Goal: Task Accomplishment & Management: Complete application form

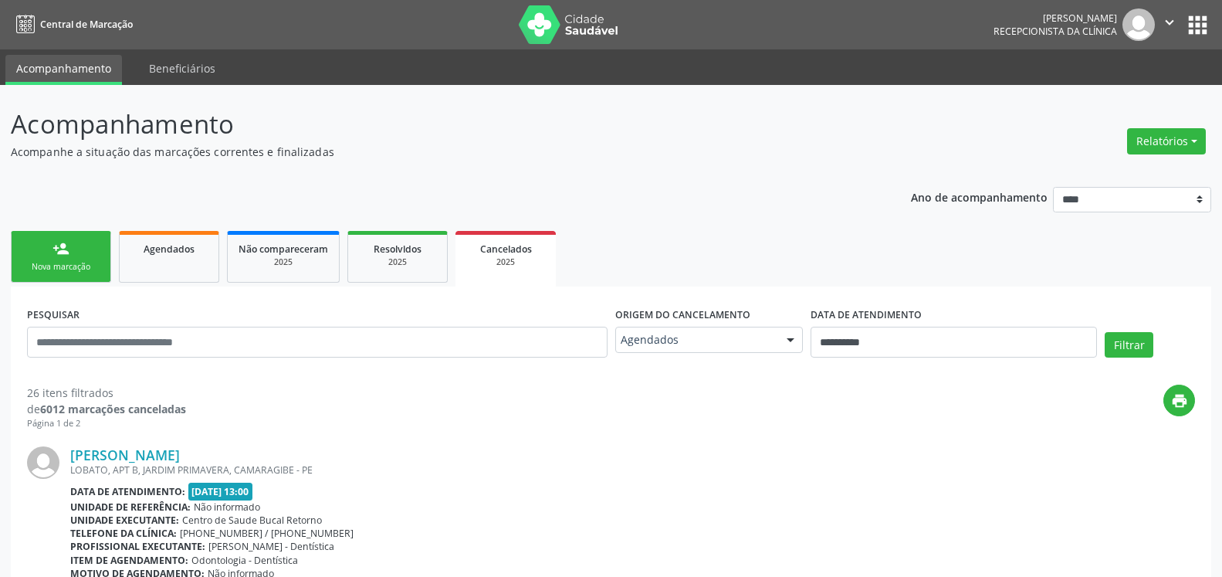
click at [69, 262] on div "Nova marcação" at bounding box center [60, 267] width 77 height 12
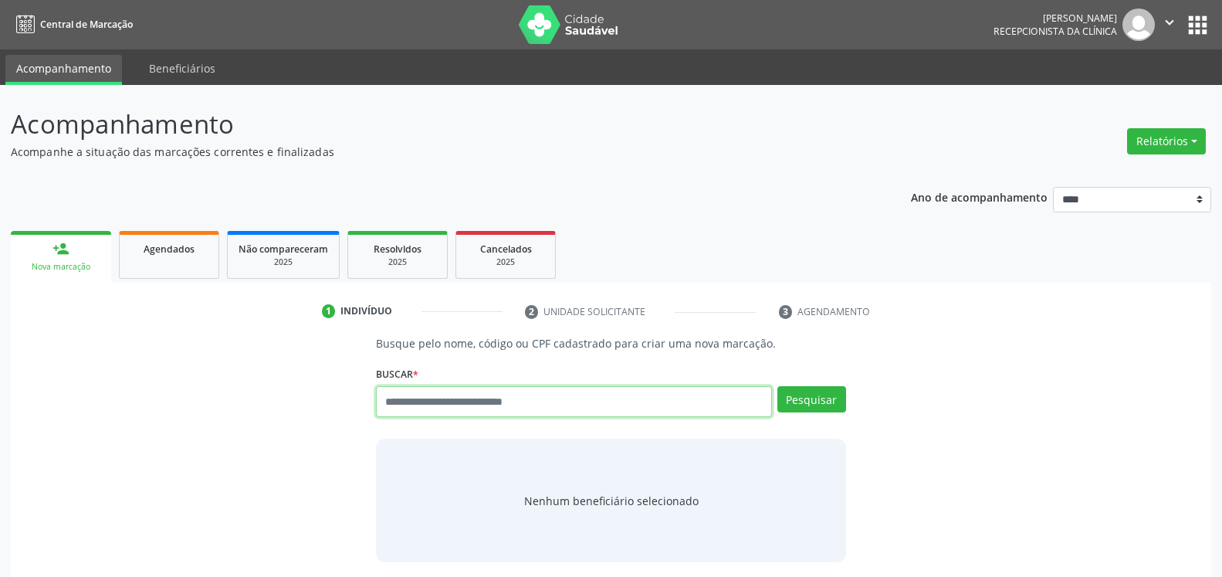
click at [567, 402] on input "text" at bounding box center [573, 401] width 395 height 31
type input "**********"
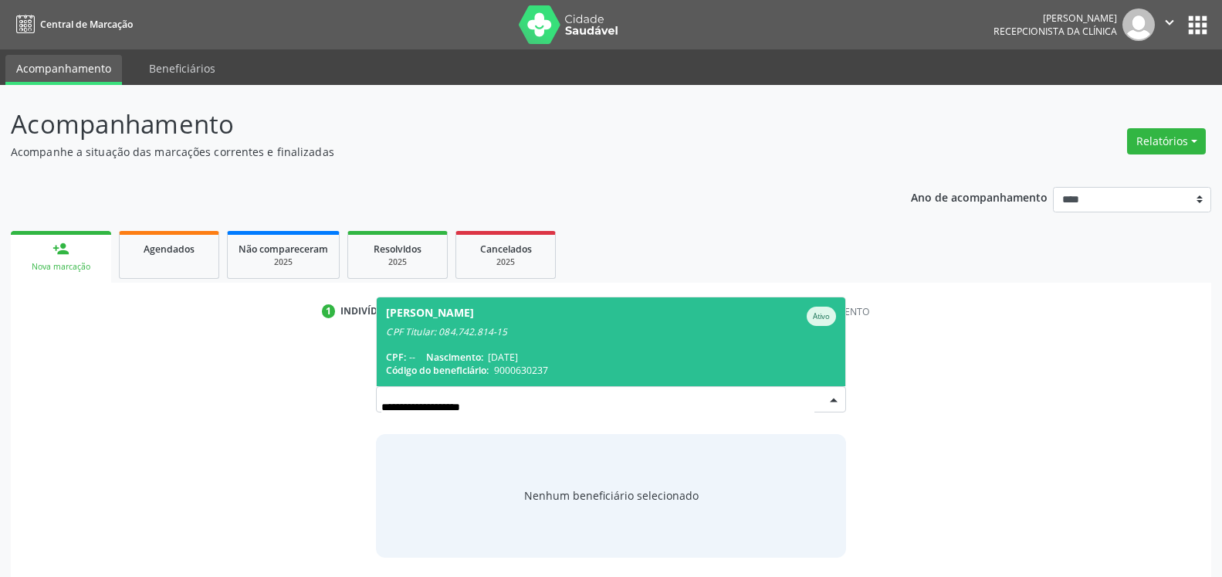
click at [479, 343] on span "Marco Aurelio Lucena Paiva Ativo CPF Titular: 084.742.814-15 CPF: -- Nascimento…" at bounding box center [611, 341] width 468 height 89
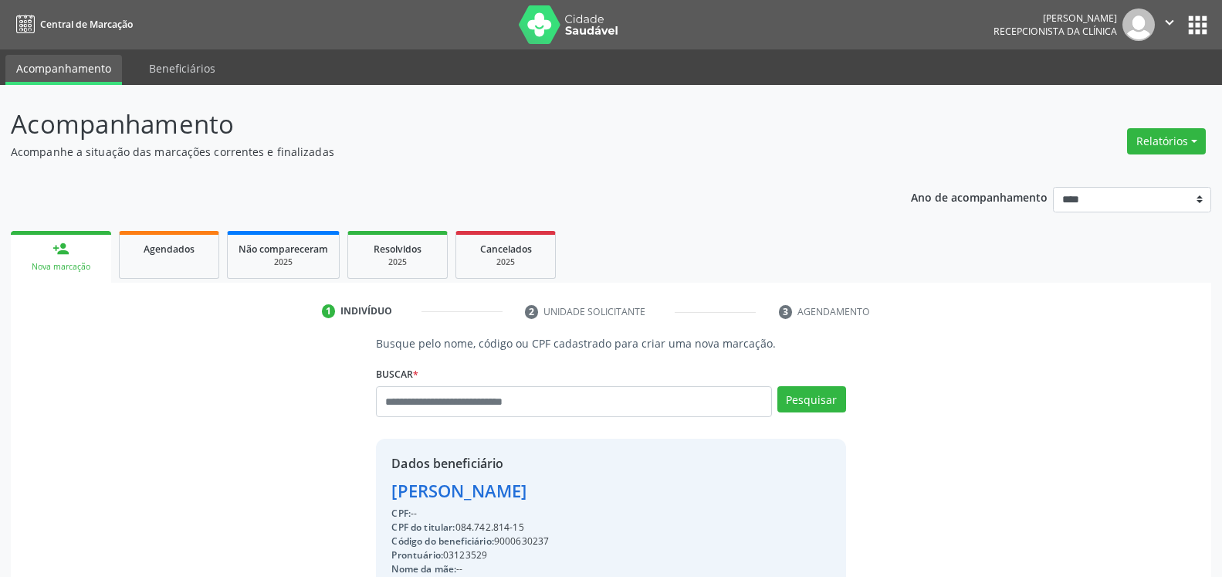
drag, startPoint x: 457, startPoint y: 527, endPoint x: 527, endPoint y: 526, distance: 70.3
click at [527, 526] on div "CPF do titular: 084.742.814-15" at bounding box center [514, 527] width 247 height 14
copy div "084.742.814-15"
click at [463, 410] on input "text" at bounding box center [573, 401] width 395 height 31
type input "**********"
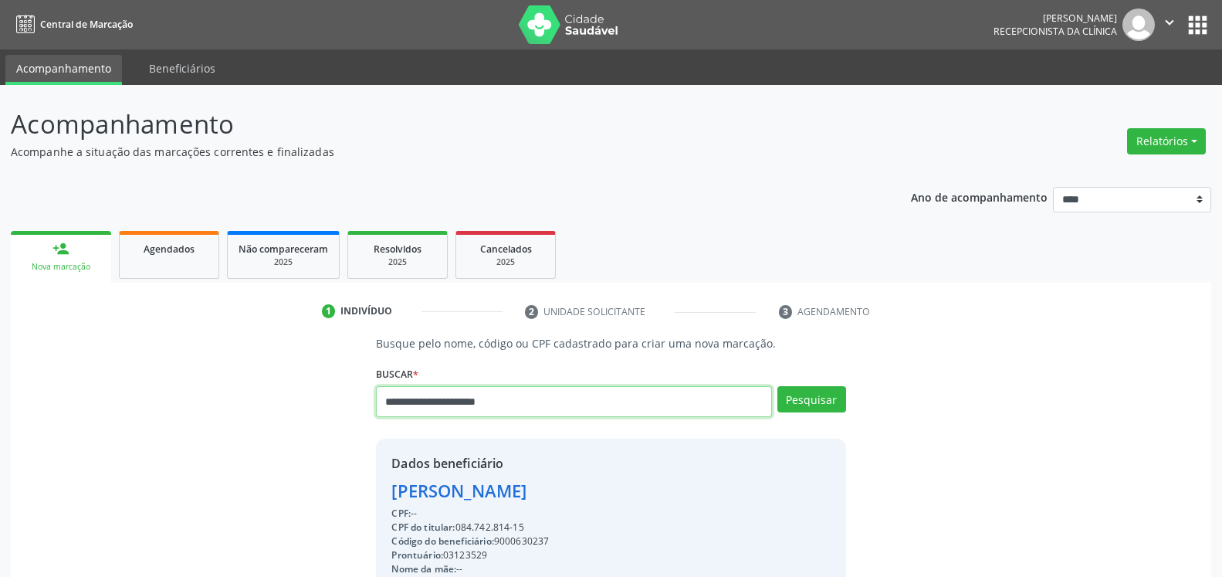
type input "**********"
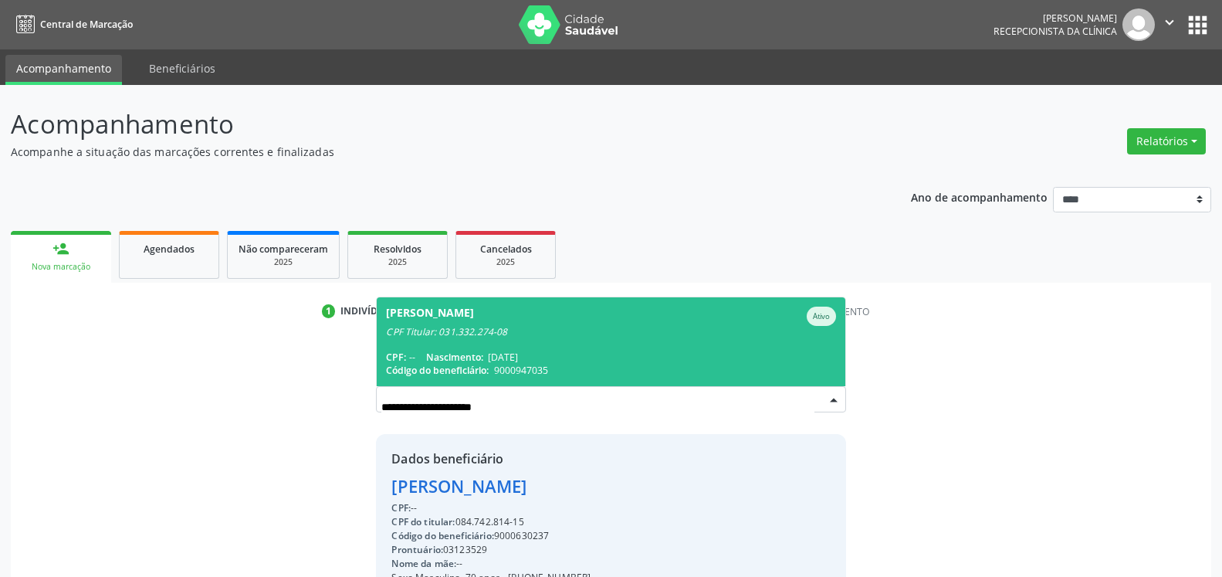
click at [464, 337] on div "CPF Titular: 031.332.274-08" at bounding box center [610, 332] width 449 height 12
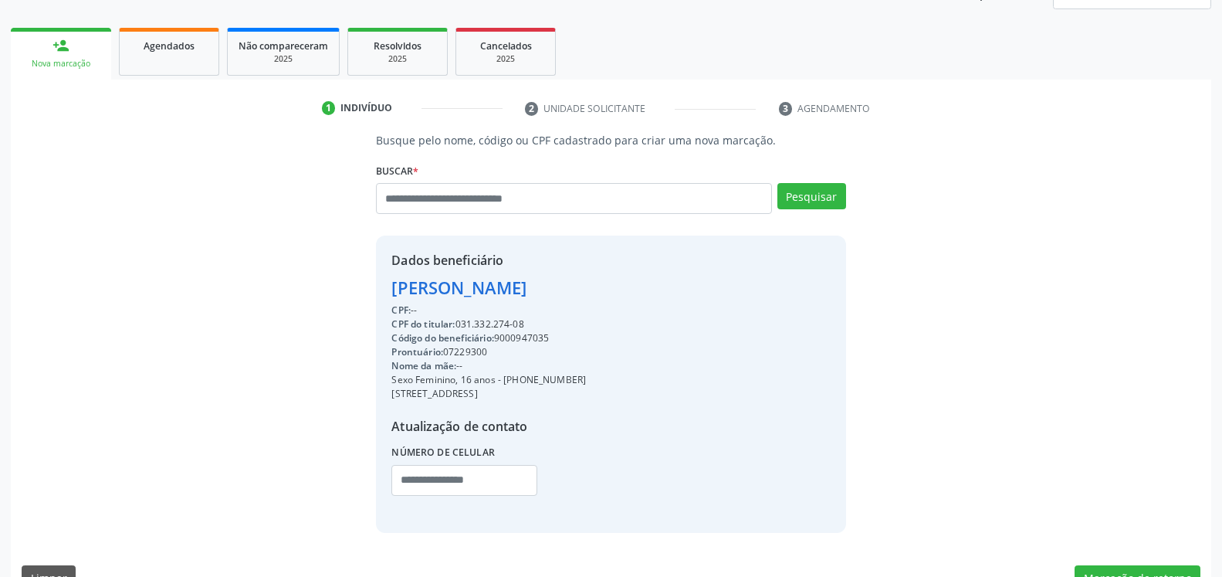
scroll to position [239, 0]
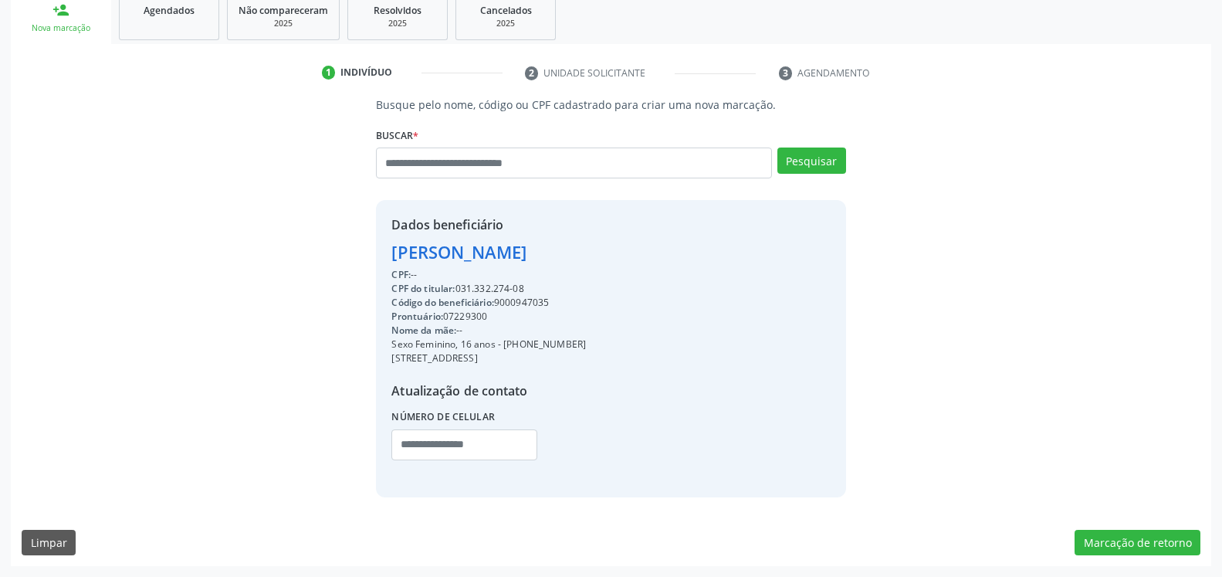
drag, startPoint x: 472, startPoint y: 288, endPoint x: 530, endPoint y: 287, distance: 57.9
click at [530, 287] on div "CPF do titular: 031.332.274-08" at bounding box center [488, 289] width 195 height 14
copy div "031.332.274-08"
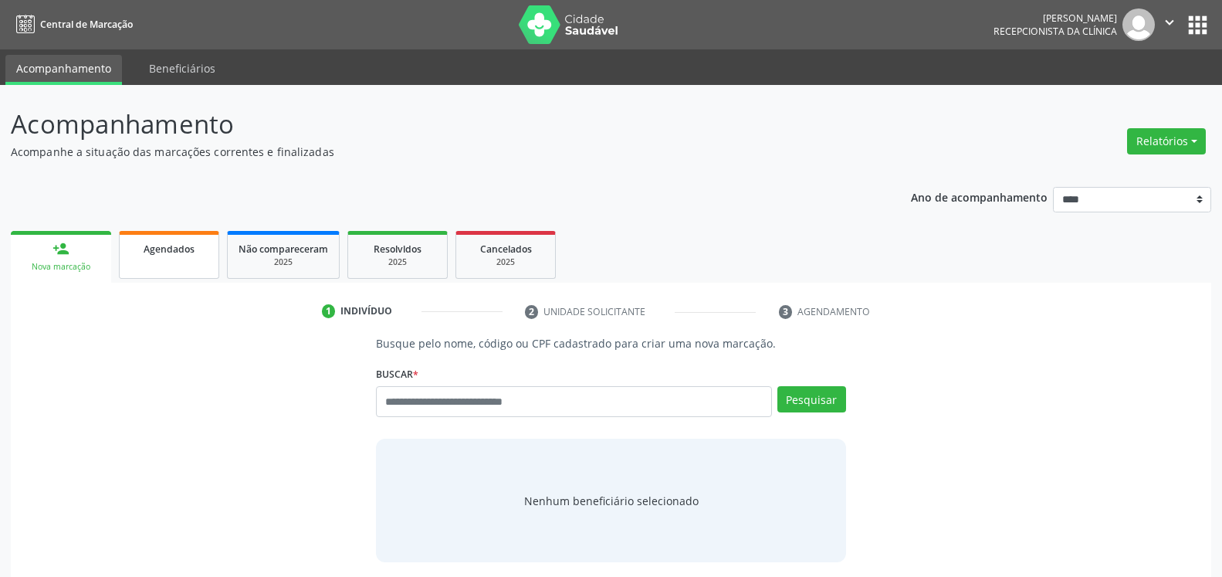
click at [151, 244] on span "Agendados" at bounding box center [169, 248] width 51 height 13
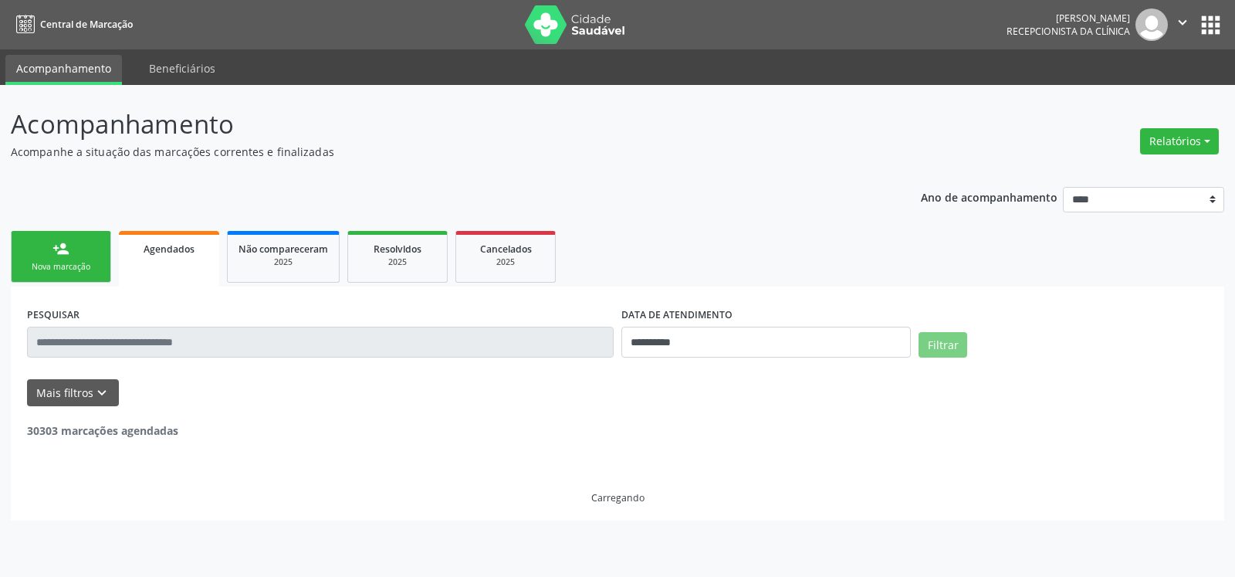
click at [69, 267] on div "Nova marcação" at bounding box center [60, 267] width 77 height 12
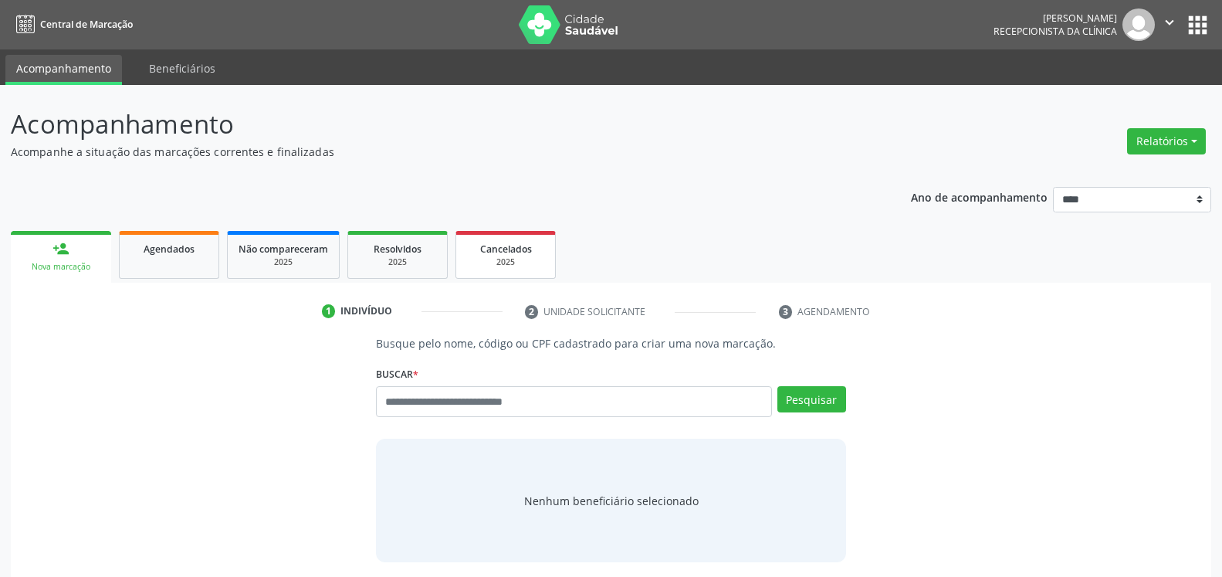
click at [510, 252] on span "Cancelados" at bounding box center [506, 248] width 52 height 13
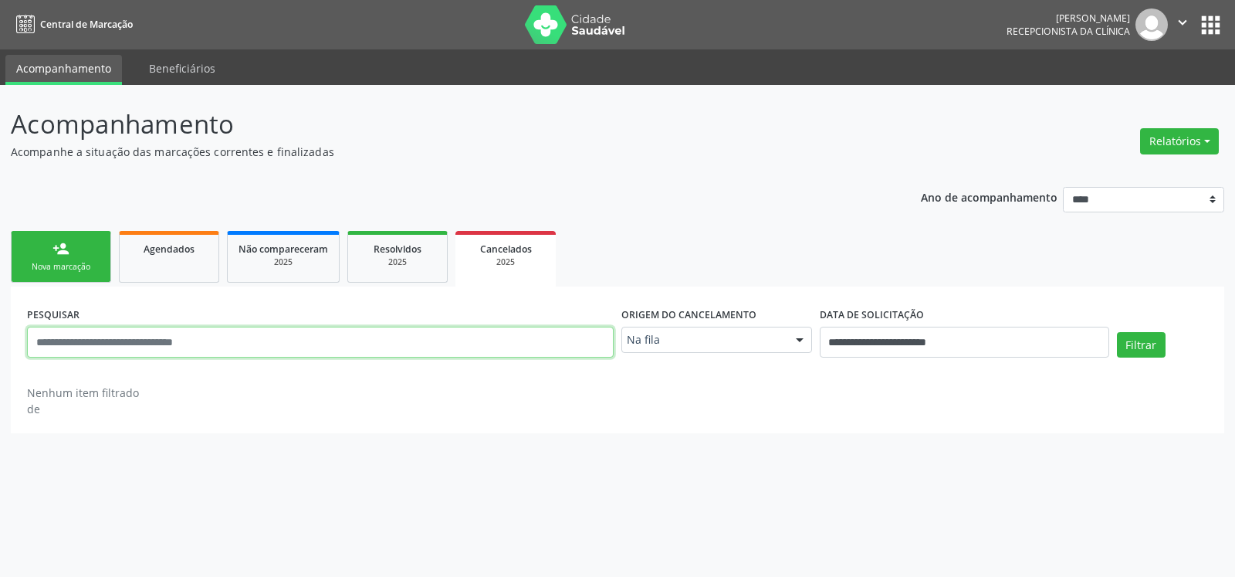
click at [515, 344] on input "text" at bounding box center [320, 342] width 587 height 31
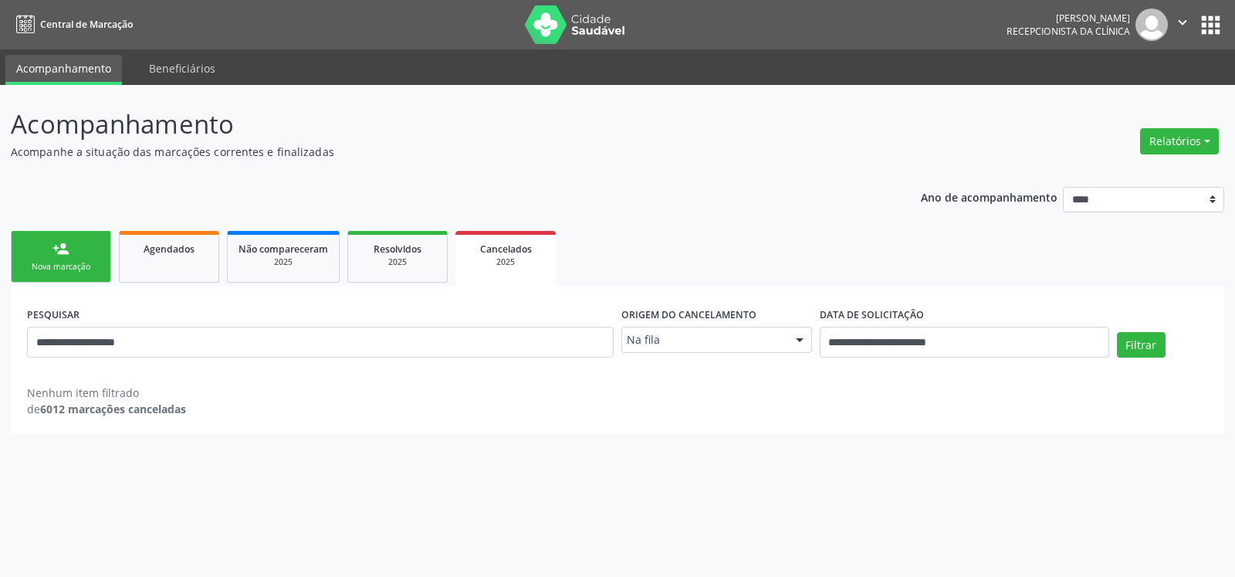
click at [797, 344] on div at bounding box center [799, 340] width 23 height 26
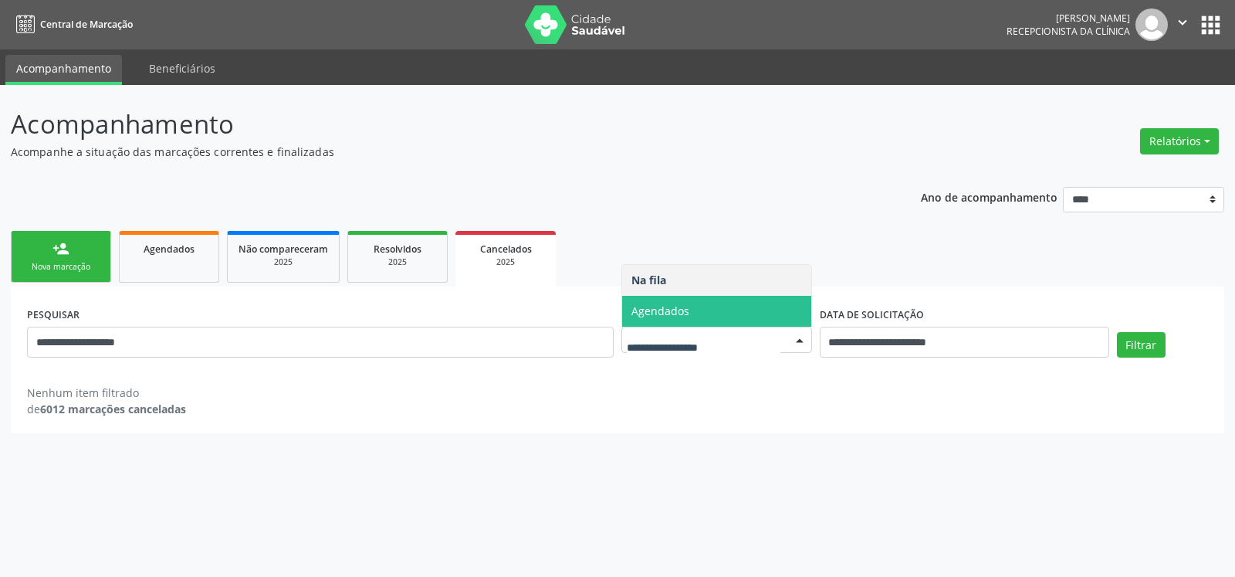
click at [751, 304] on span "Agendados" at bounding box center [716, 311] width 189 height 31
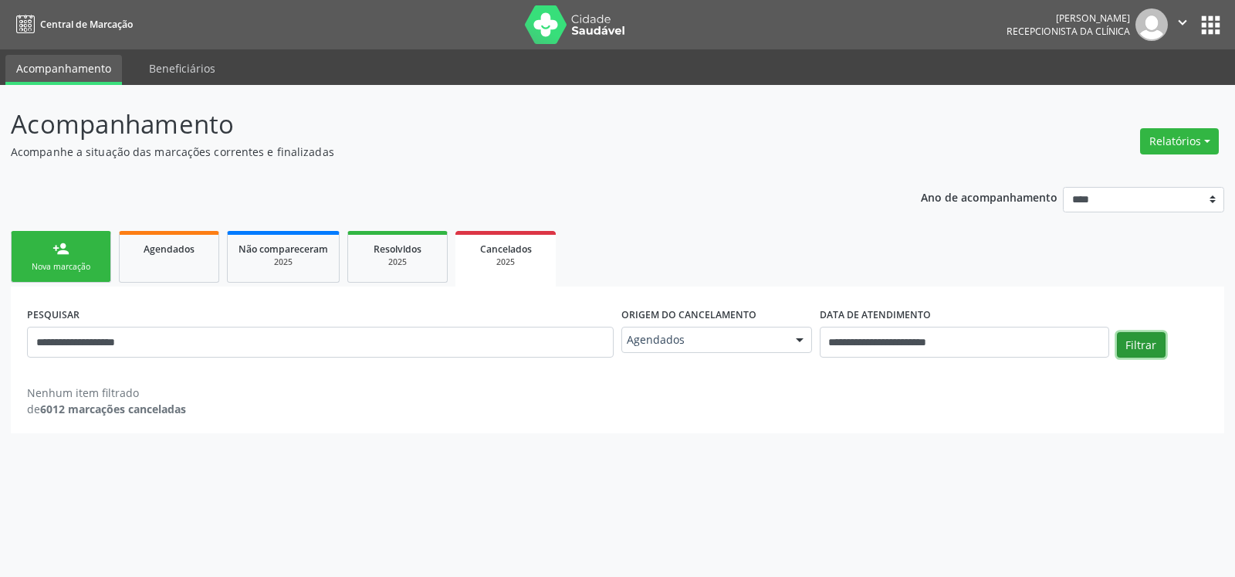
click at [1135, 344] on button "Filtrar" at bounding box center [1141, 345] width 49 height 26
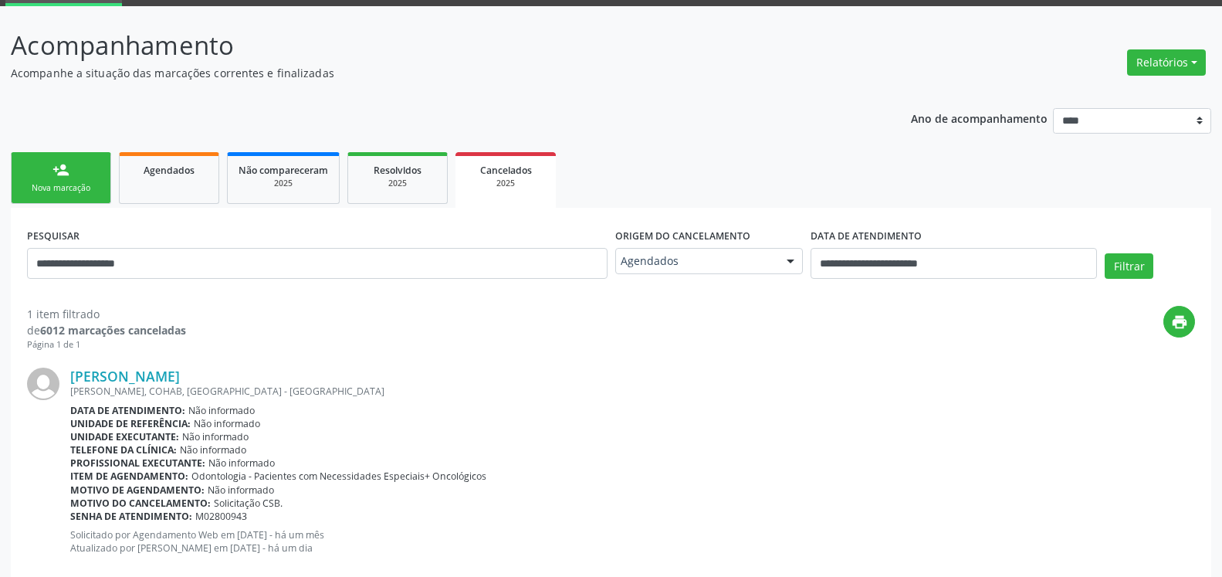
scroll to position [110, 0]
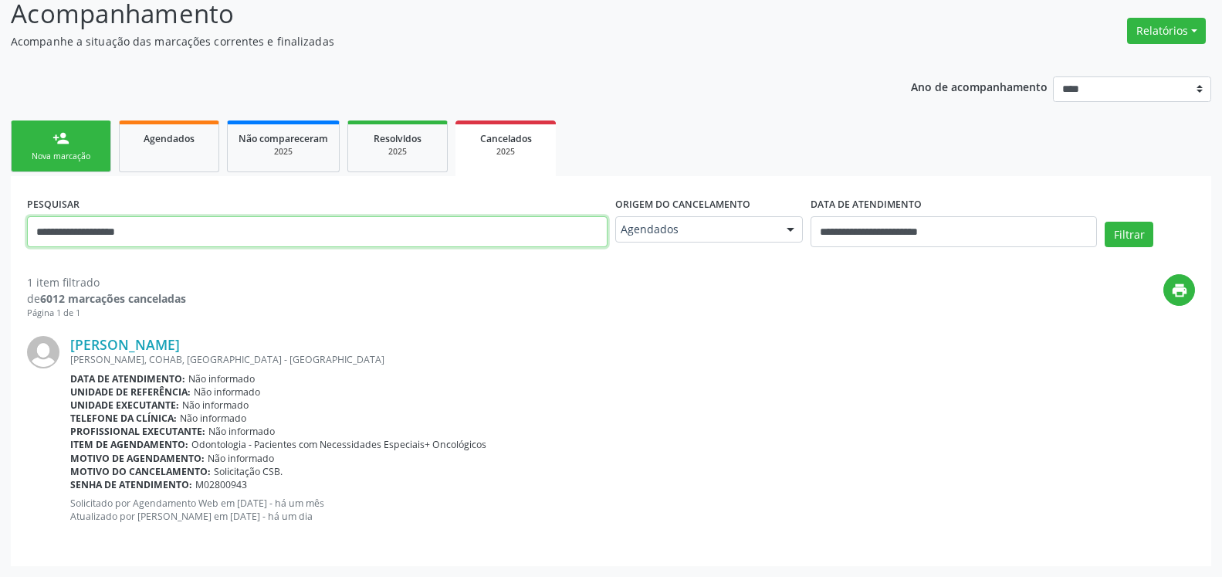
drag, startPoint x: 241, startPoint y: 238, endPoint x: 29, endPoint y: 293, distance: 219.4
click at [27, 247] on input "**********" at bounding box center [317, 231] width 580 height 31
type input "**********"
click at [1105, 222] on button "Filtrar" at bounding box center [1129, 235] width 49 height 26
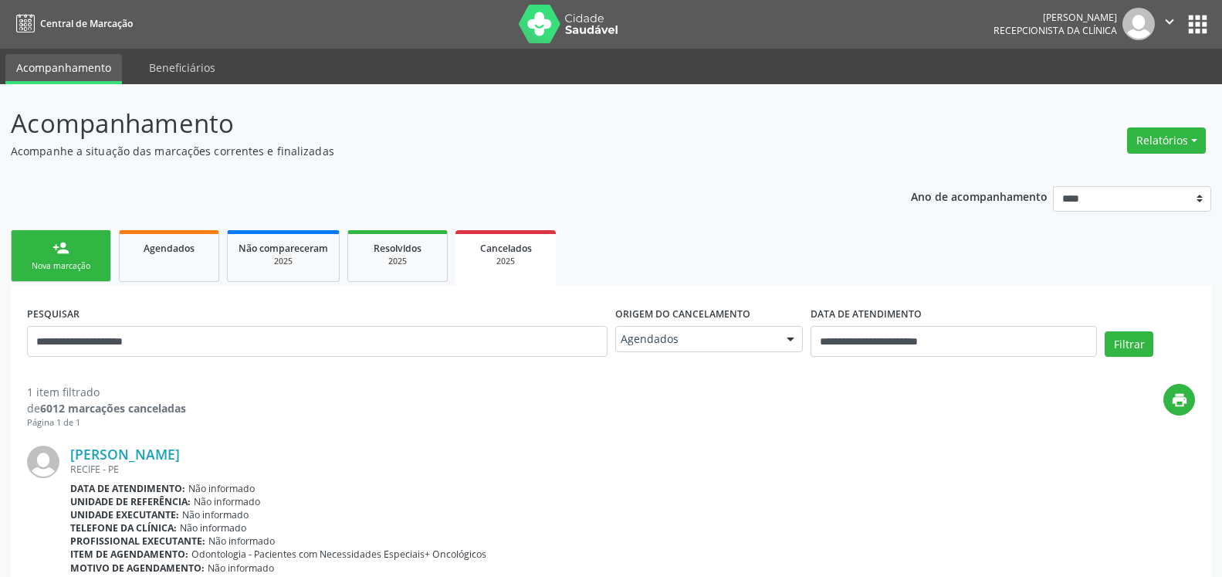
scroll to position [0, 0]
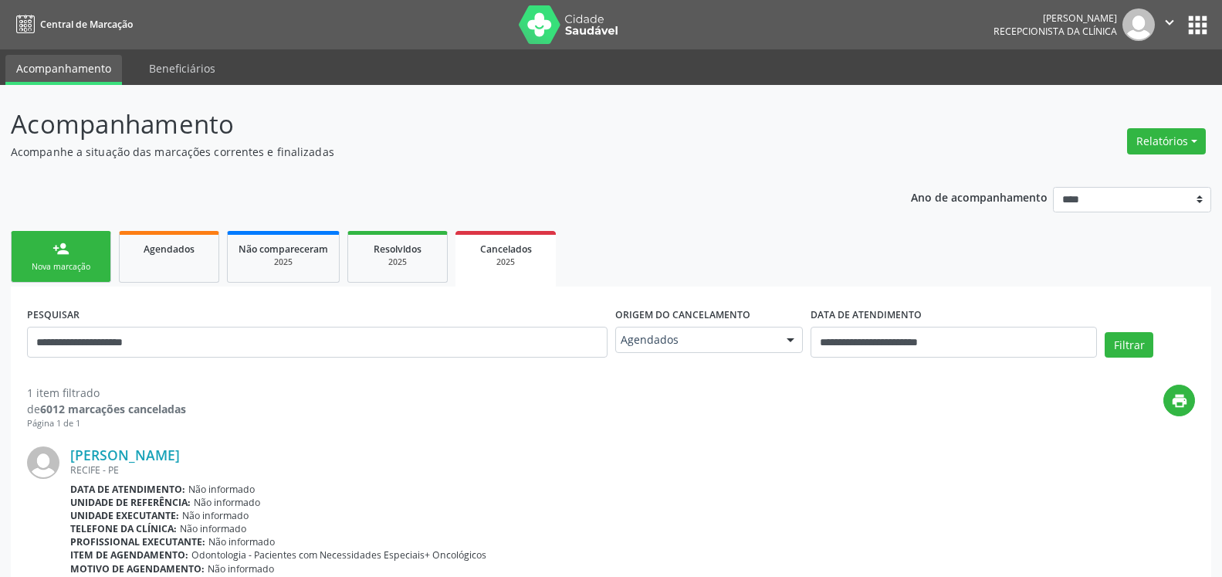
click at [76, 262] on div "Nova marcação" at bounding box center [60, 267] width 77 height 12
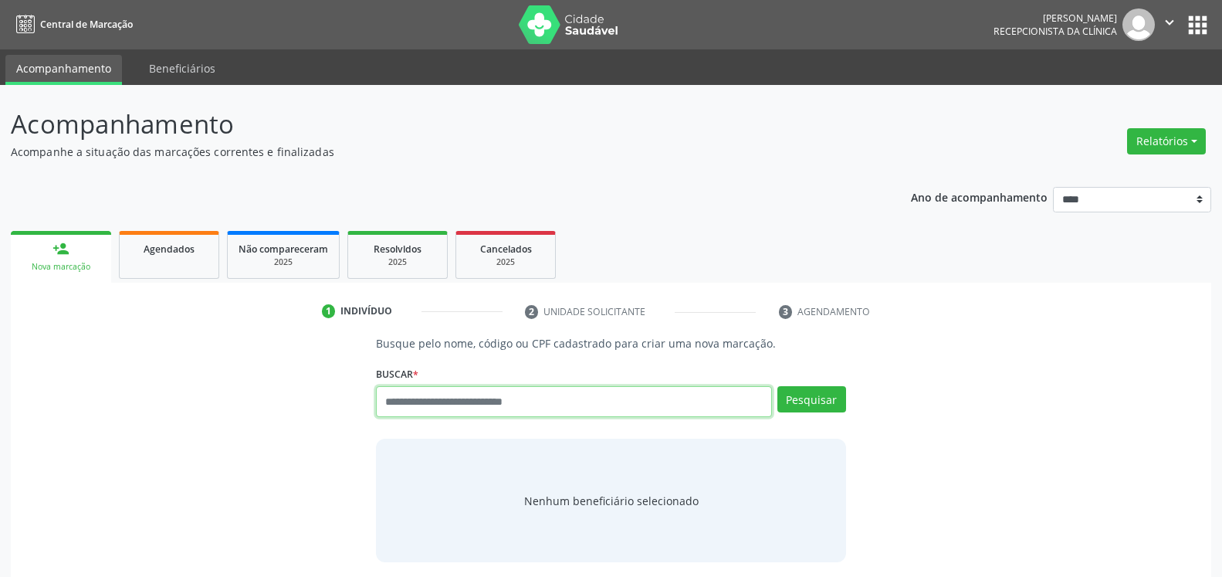
click at [585, 401] on input "text" at bounding box center [573, 401] width 395 height 31
type input "**********"
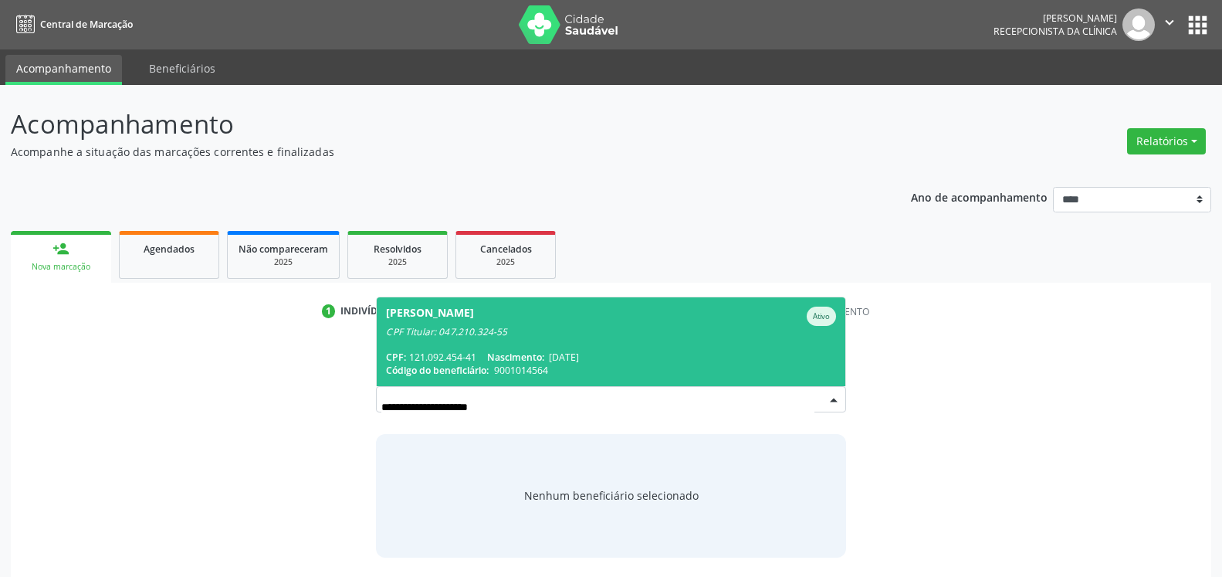
click at [641, 358] on div "CPF: 121.092.454-41 Nascimento: [DATE]" at bounding box center [610, 356] width 449 height 13
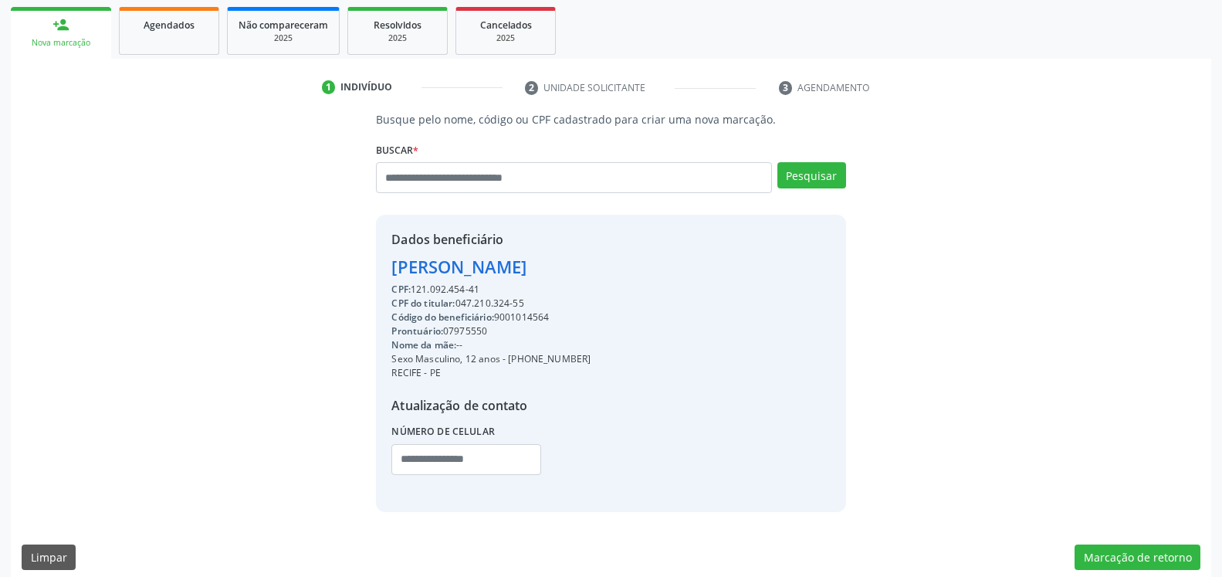
scroll to position [236, 0]
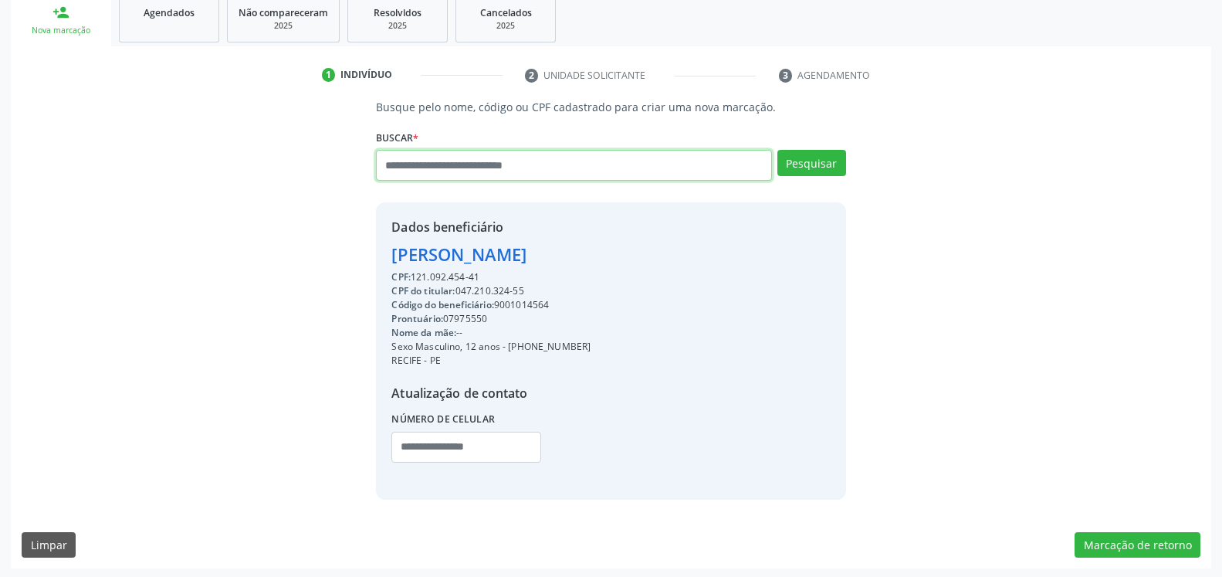
click at [576, 168] on input "text" at bounding box center [573, 165] width 395 height 31
type input "**********"
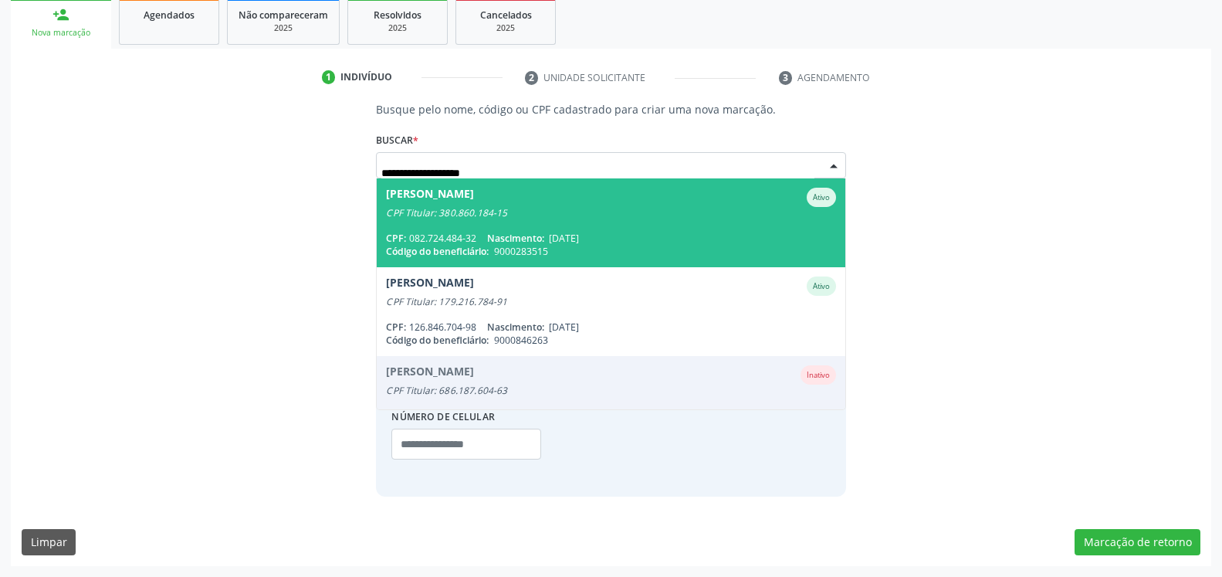
scroll to position [234, 0]
click at [474, 204] on div "[PERSON_NAME]" at bounding box center [430, 197] width 88 height 19
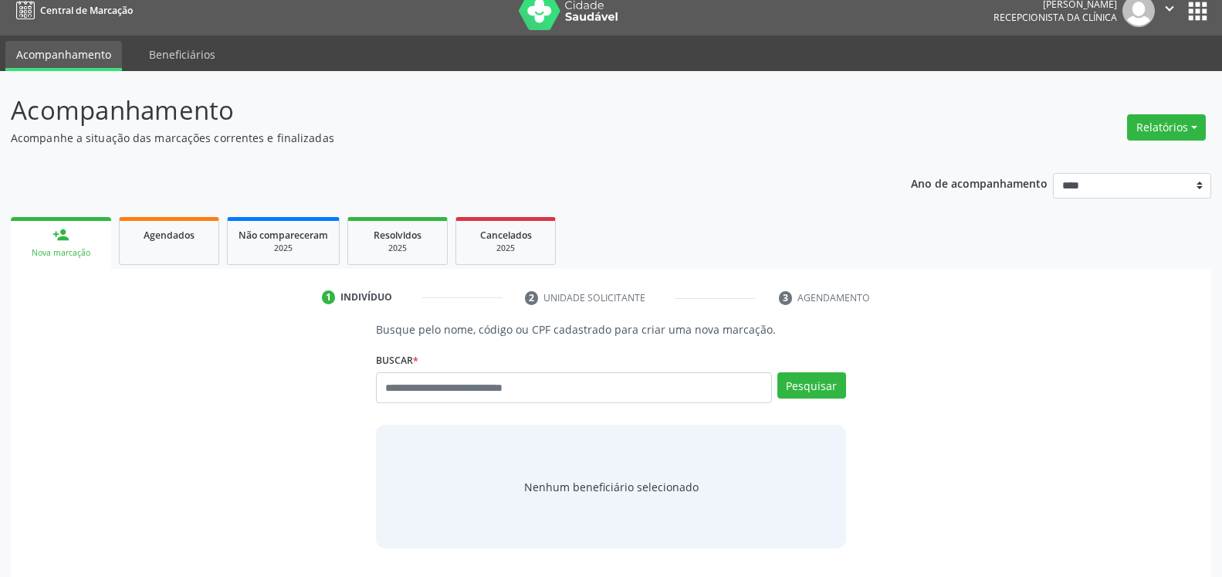
scroll to position [14, 0]
